Goal: Obtain resource: Download file/media

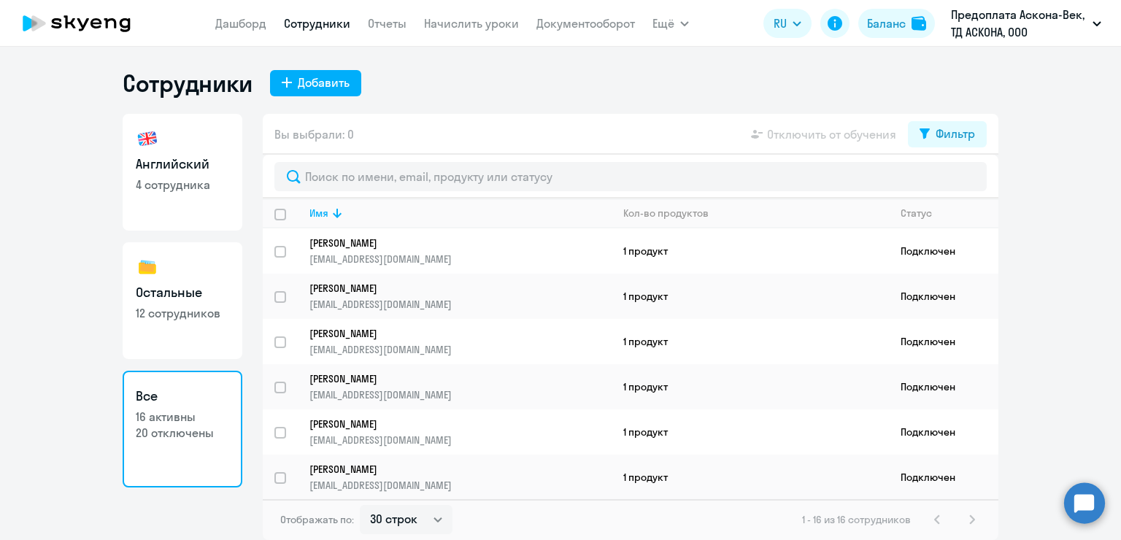
select select "30"
click at [1088, 499] on circle at bounding box center [1084, 503] width 41 height 41
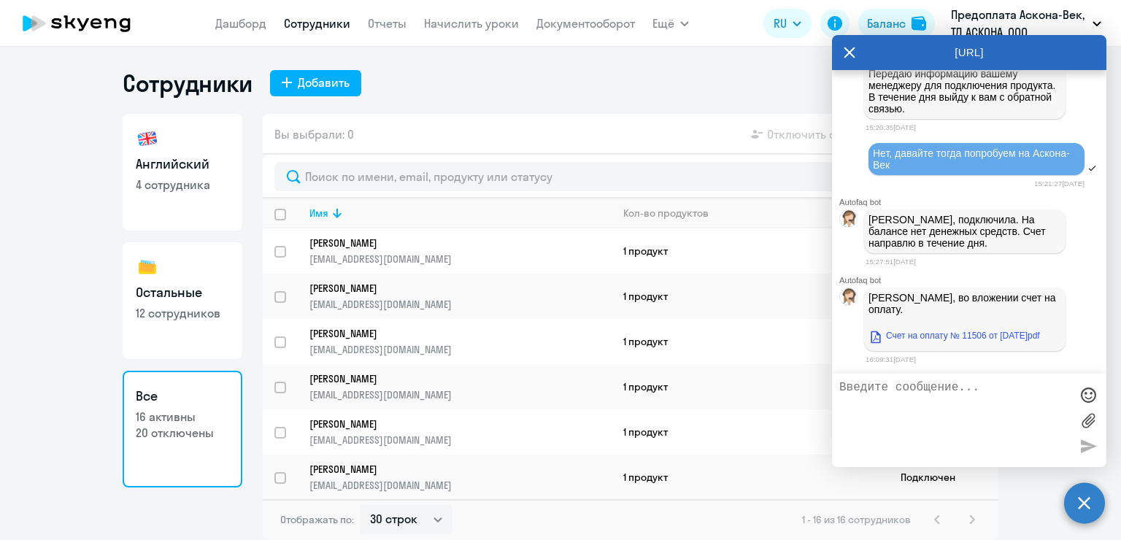
scroll to position [21473, 0]
click at [948, 338] on link "Счет на оплату № 11506 от [DATE]pdf" at bounding box center [955, 336] width 172 height 18
click at [934, 403] on textarea at bounding box center [954, 420] width 231 height 79
type textarea "Спасибо!"
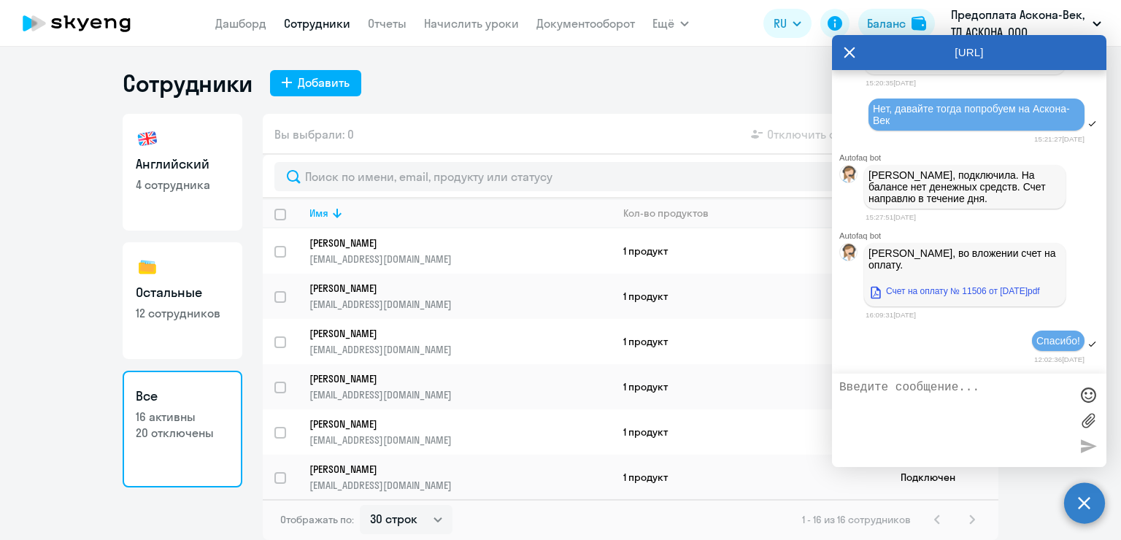
scroll to position [21519, 0]
click at [848, 51] on icon at bounding box center [850, 52] width 11 height 11
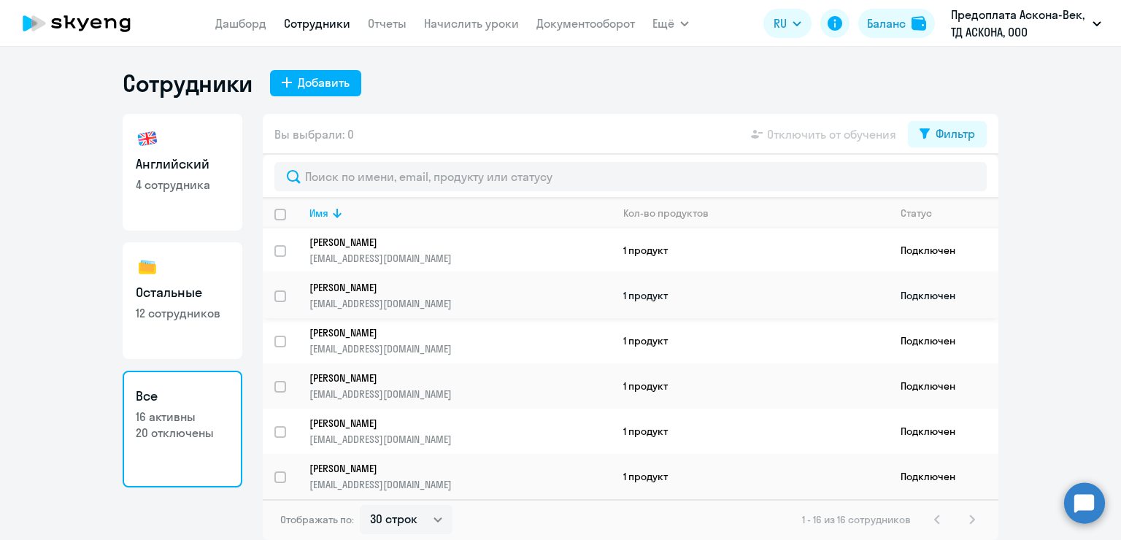
scroll to position [461, 0]
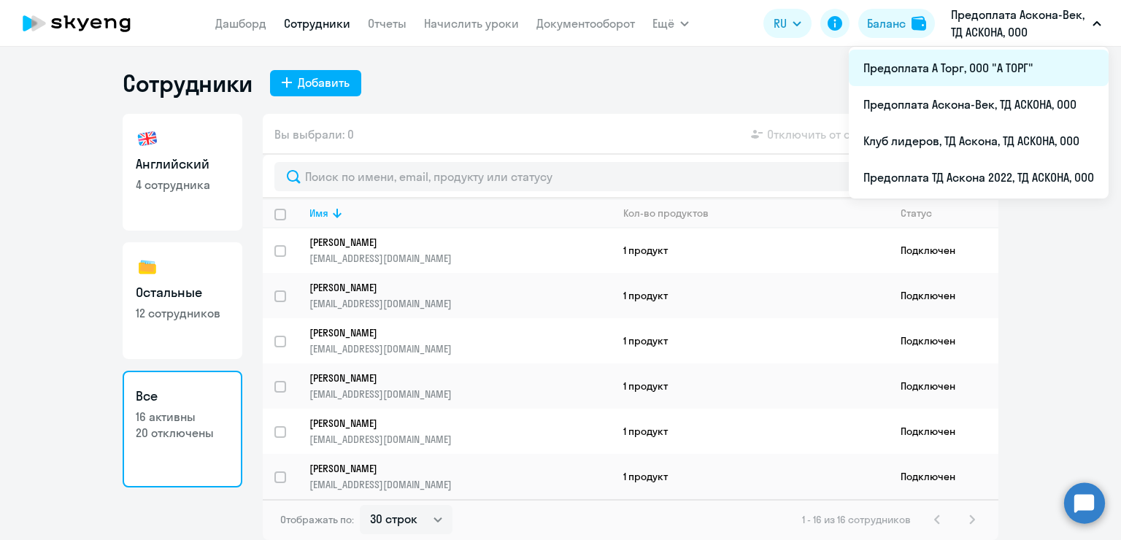
click at [1023, 74] on li "Предоплата А Торг, ООО "А ТОРГ"" at bounding box center [979, 68] width 260 height 36
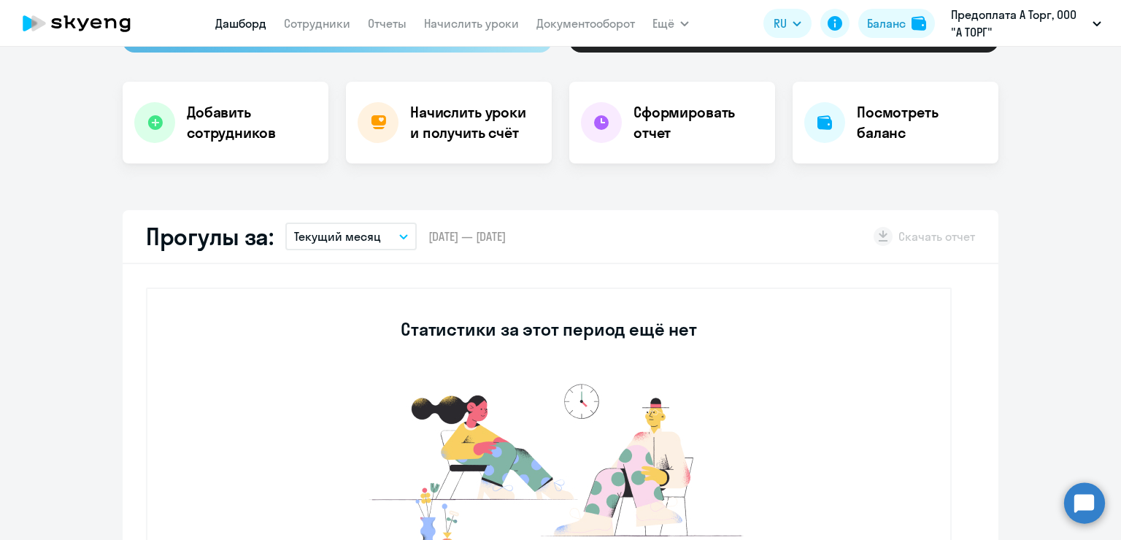
scroll to position [146, 0]
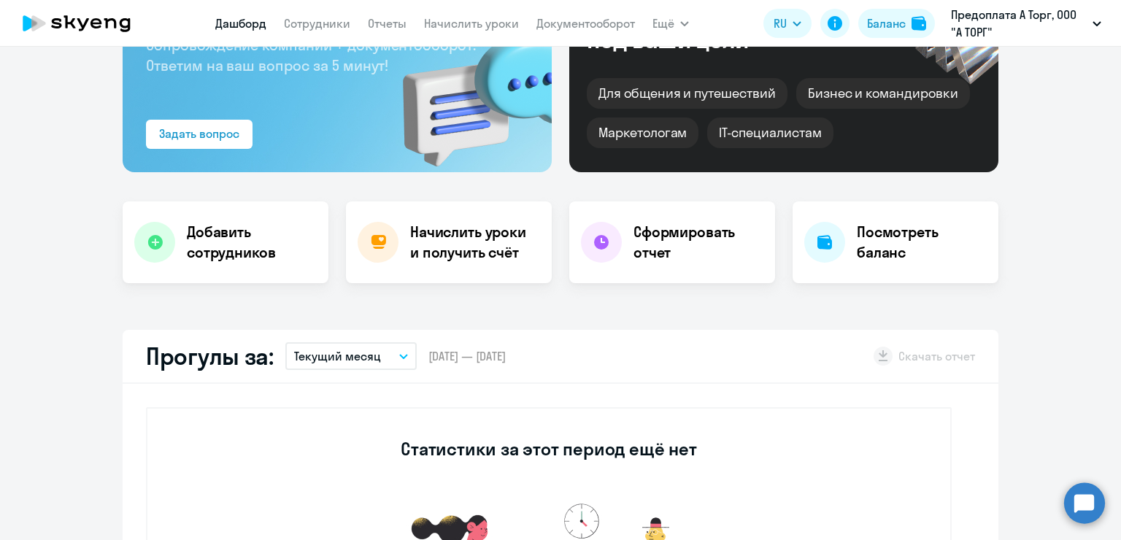
click at [322, 10] on nav "[PERSON_NAME] Отчеты Начислить уроки Документооборот" at bounding box center [425, 23] width 420 height 29
click at [319, 23] on link "Сотрудники" at bounding box center [317, 23] width 66 height 15
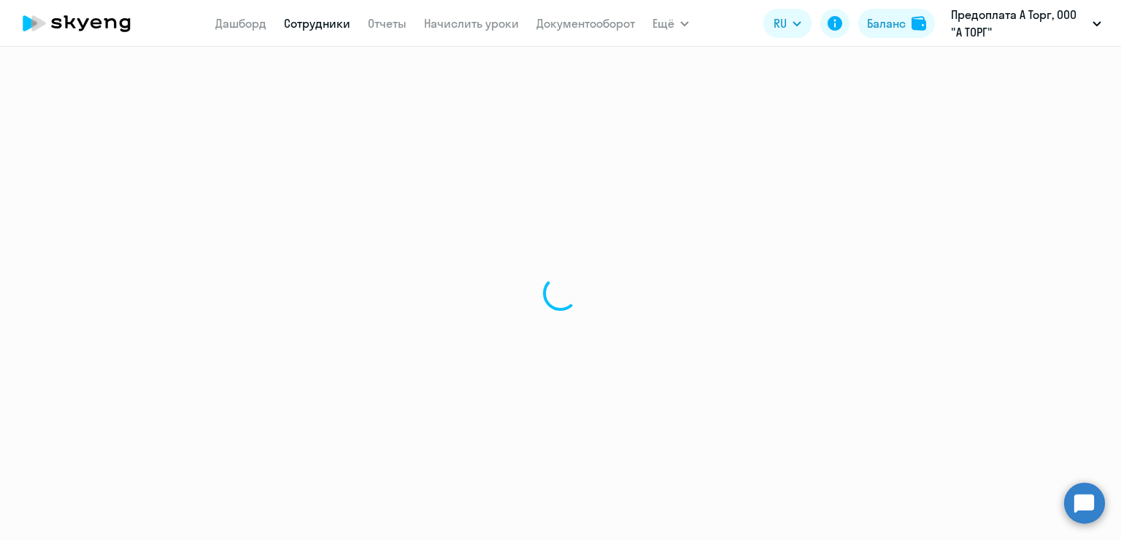
select select "30"
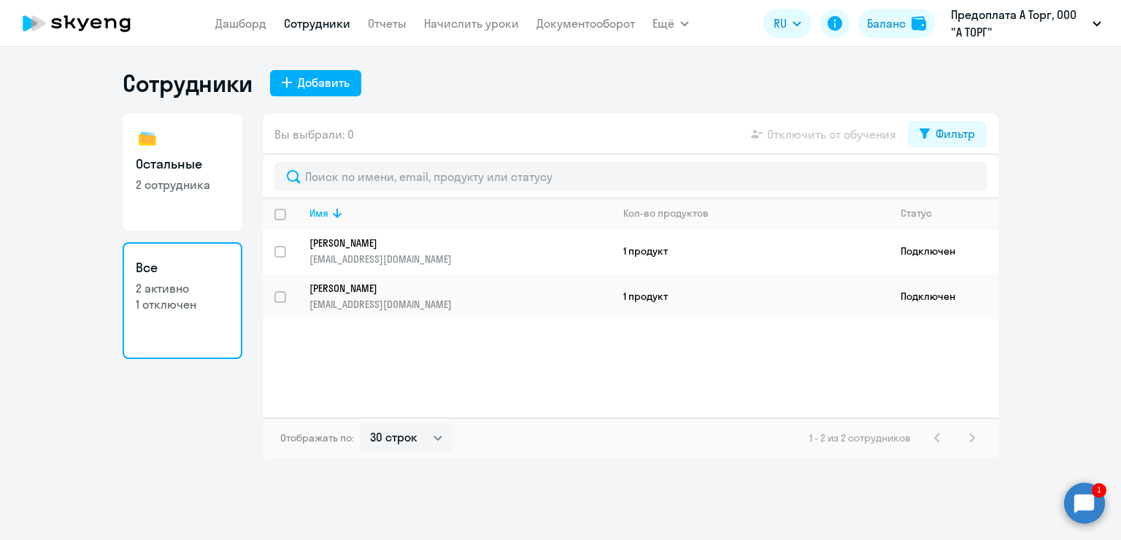
click at [95, 27] on icon at bounding box center [96, 23] width 11 height 10
